Goal: Check status: Check status

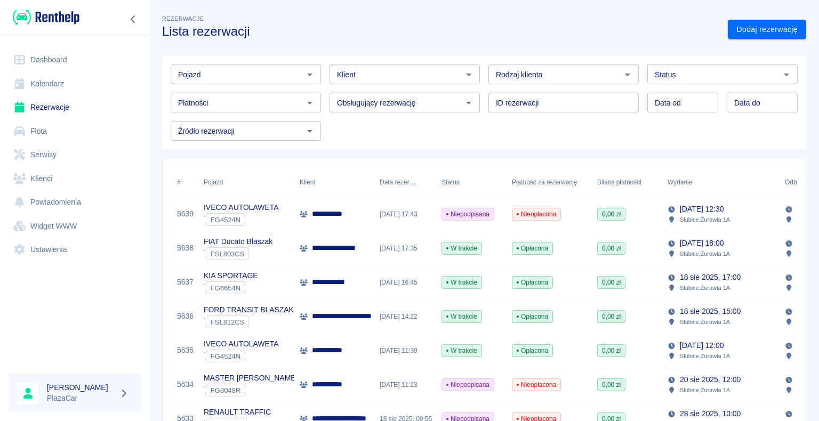
click at [255, 84] on div "Płatności Płatności" at bounding box center [241, 98] width 159 height 28
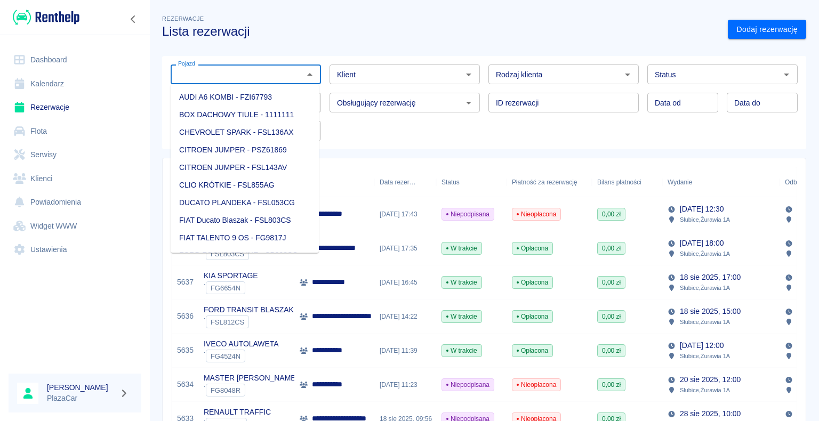
click at [255, 78] on input "Pojazd" at bounding box center [237, 74] width 126 height 13
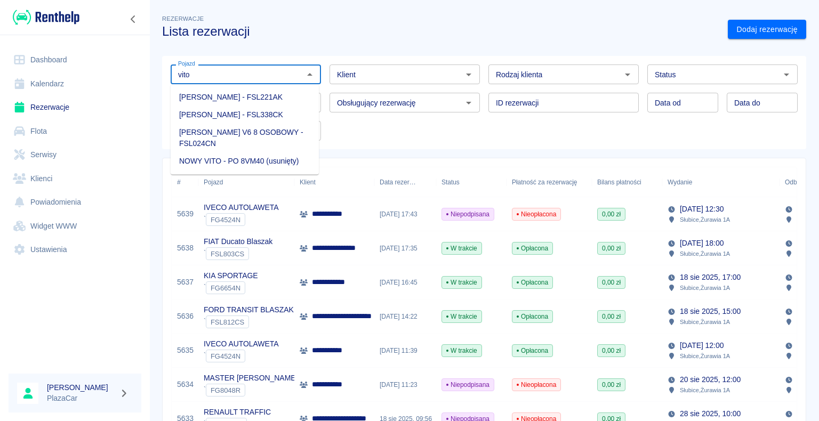
drag, startPoint x: 259, startPoint y: 108, endPoint x: 263, endPoint y: 112, distance: 6.4
click at [259, 108] on li "[PERSON_NAME] - FSL338CK" at bounding box center [245, 115] width 148 height 18
type input "[PERSON_NAME] - FSL338CK"
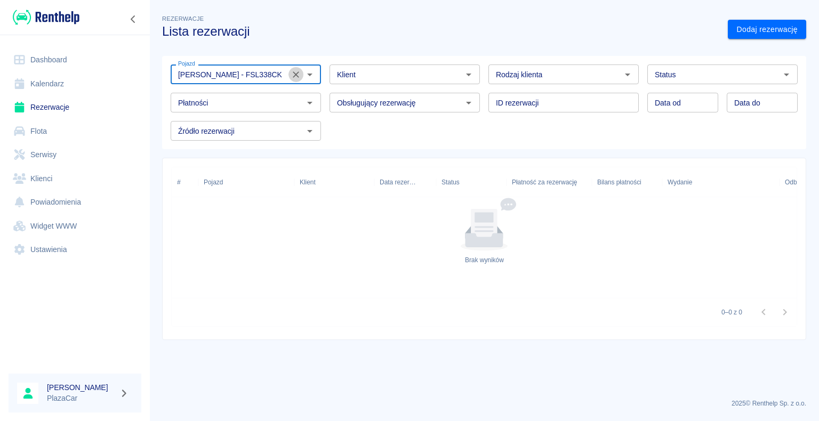
click at [295, 74] on icon "Wyczyść" at bounding box center [296, 74] width 6 height 6
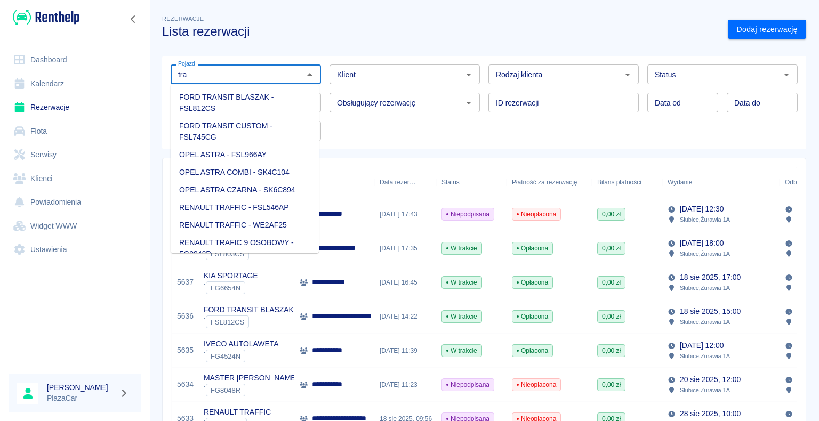
click at [284, 108] on li "FORD TRANSIT BLASZAK - FSL812CS" at bounding box center [245, 102] width 148 height 29
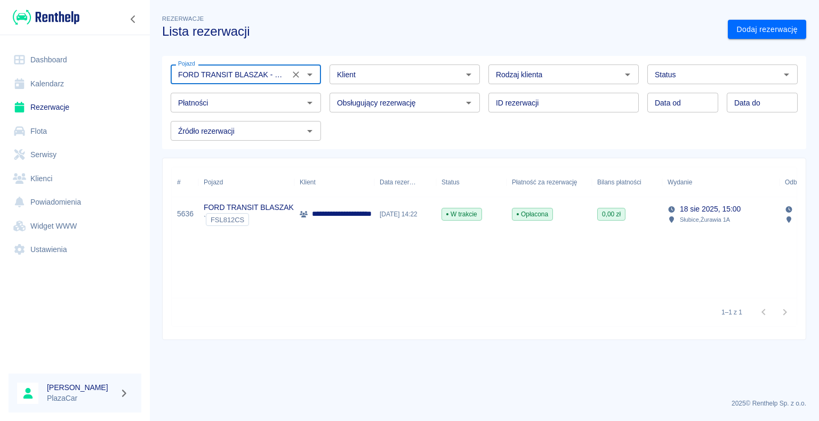
type input "FORD TRANSIT BLASZAK - FSL812CS"
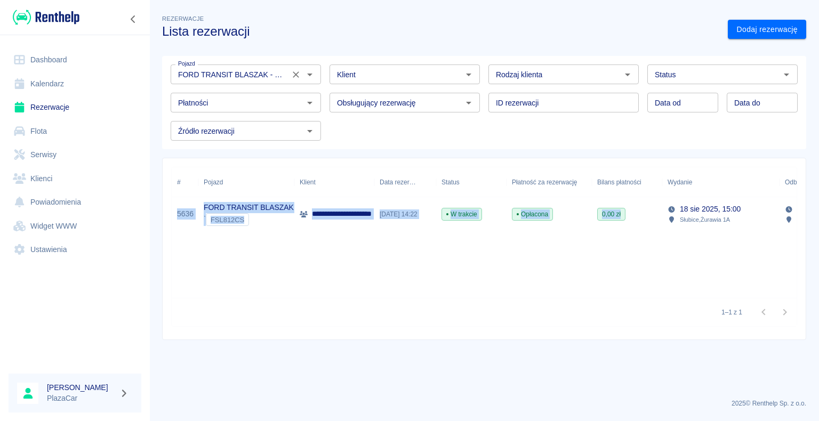
drag, startPoint x: 647, startPoint y: 207, endPoint x: 559, endPoint y: 289, distance: 120.3
click at [221, 241] on div "**********" at bounding box center [484, 232] width 625 height 131
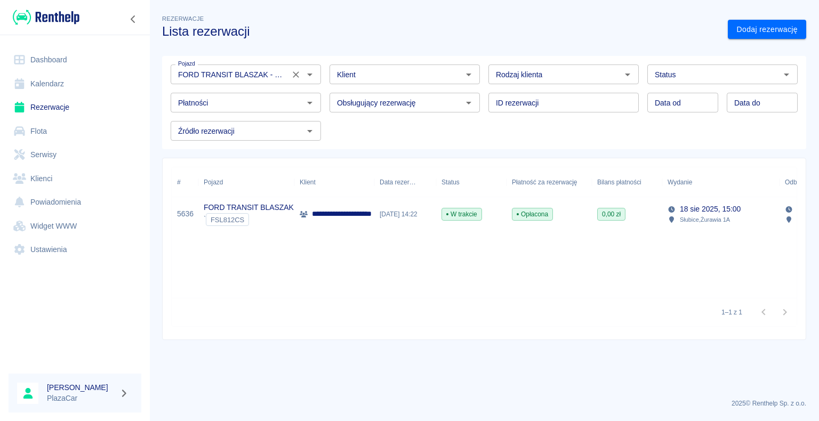
click at [559, 289] on div "**********" at bounding box center [484, 232] width 625 height 131
click at [291, 76] on icon "Wyczyść" at bounding box center [296, 74] width 11 height 11
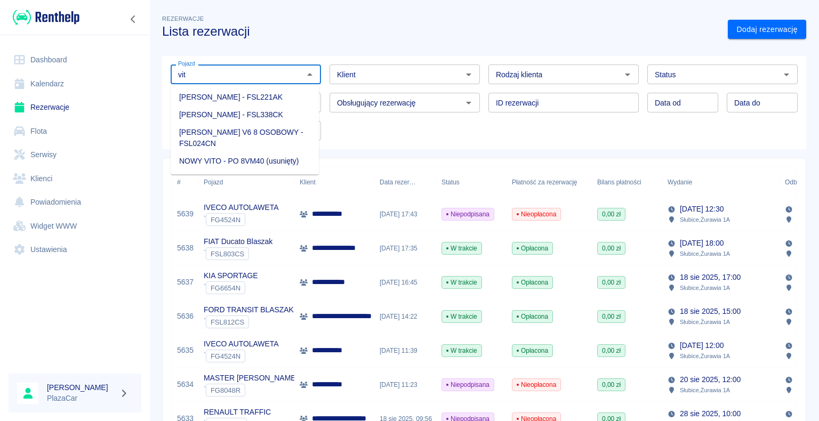
click at [254, 106] on li "[PERSON_NAME] - FSL221AK" at bounding box center [245, 97] width 148 height 18
type input "[PERSON_NAME] - FSL221AK"
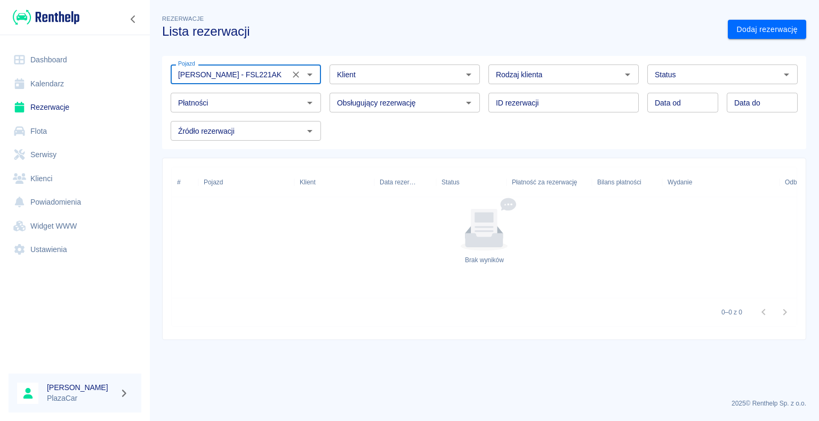
click at [292, 69] on icon "Wyczyść" at bounding box center [296, 74] width 11 height 11
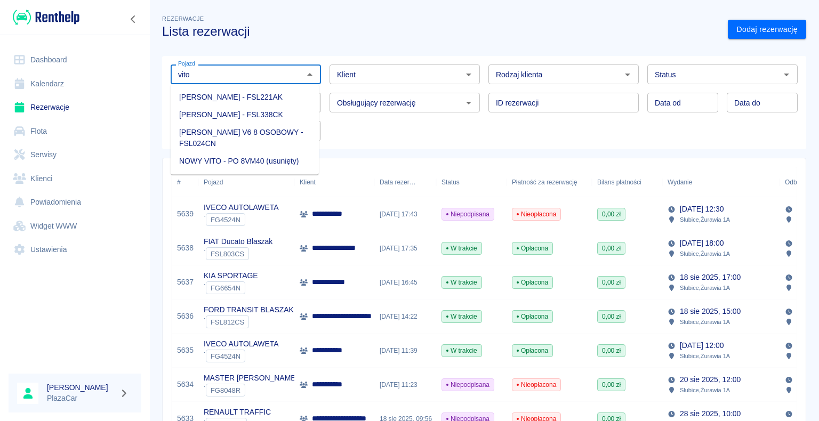
click at [278, 115] on li "[PERSON_NAME] - FSL338CK" at bounding box center [245, 115] width 148 height 18
type input "[PERSON_NAME] - FSL338CK"
